Goal: Transaction & Acquisition: Book appointment/travel/reservation

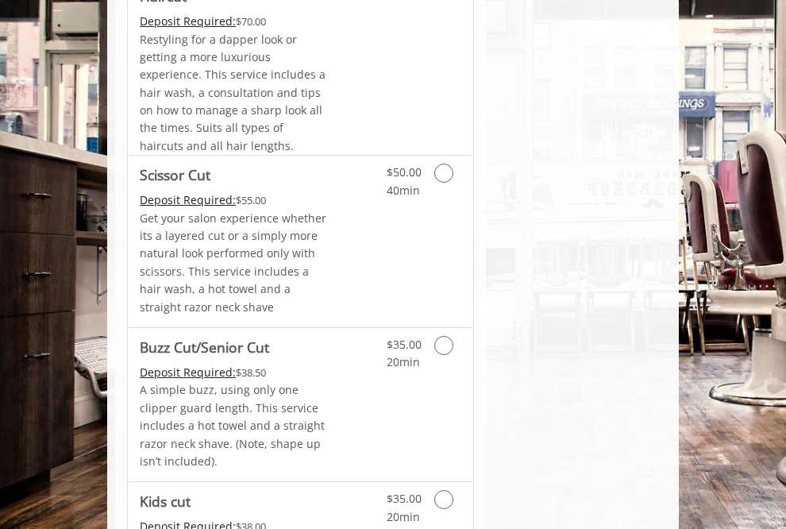
scroll to position [1150, 0]
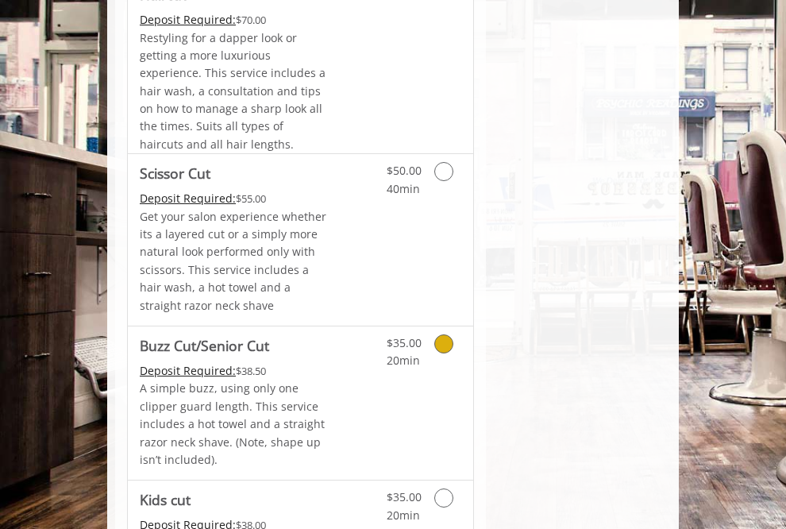
click at [445, 334] on icon "Grooming services" at bounding box center [443, 343] width 19 height 19
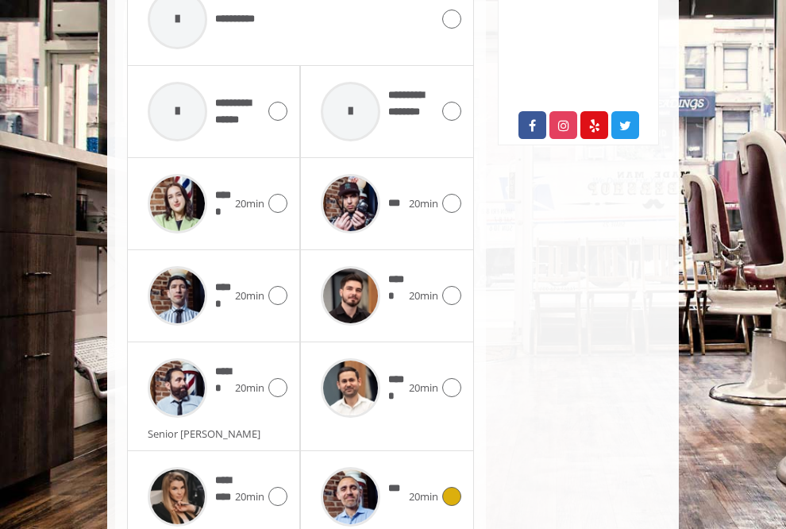
scroll to position [818, 0]
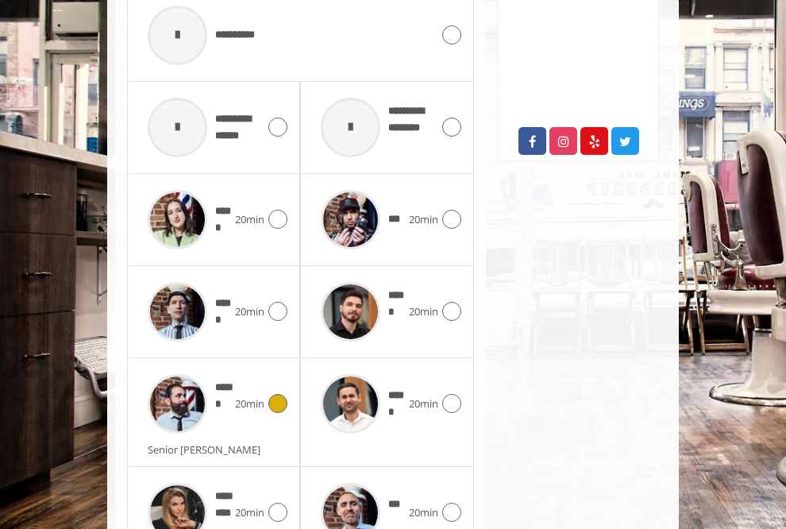
click at [275, 394] on icon at bounding box center [277, 403] width 19 height 19
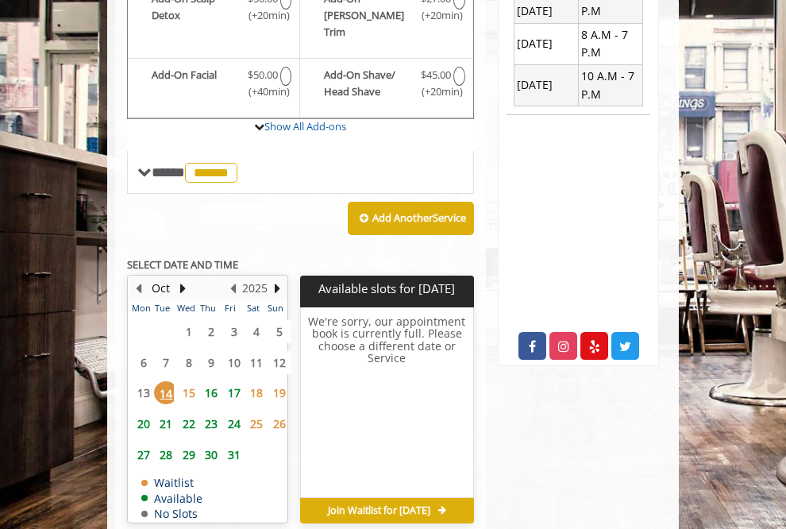
scroll to position [625, 0]
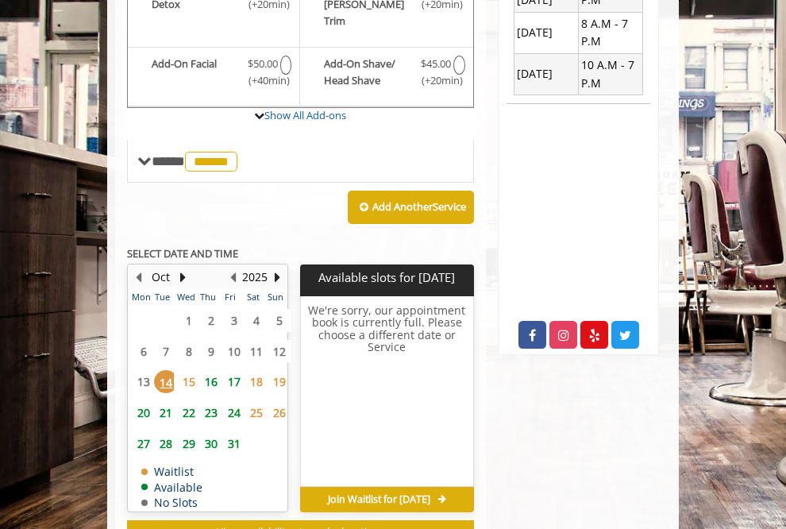
click at [193, 370] on span "15" at bounding box center [189, 381] width 24 height 23
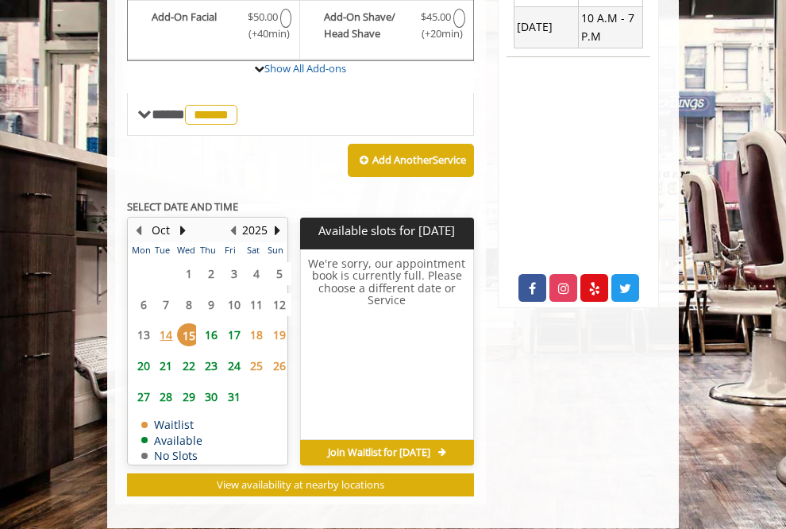
click at [213, 323] on span "16" at bounding box center [211, 334] width 24 height 23
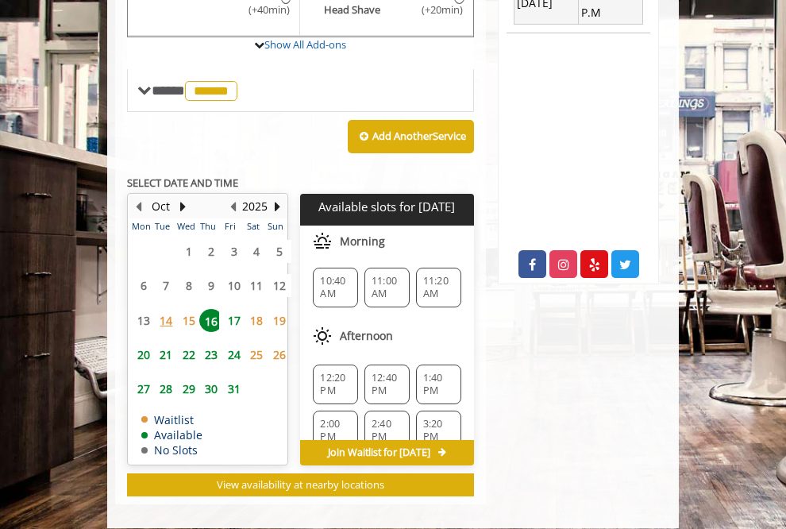
scroll to position [4, 0]
click at [429, 273] on span "11:20 AM" at bounding box center [438, 285] width 31 height 25
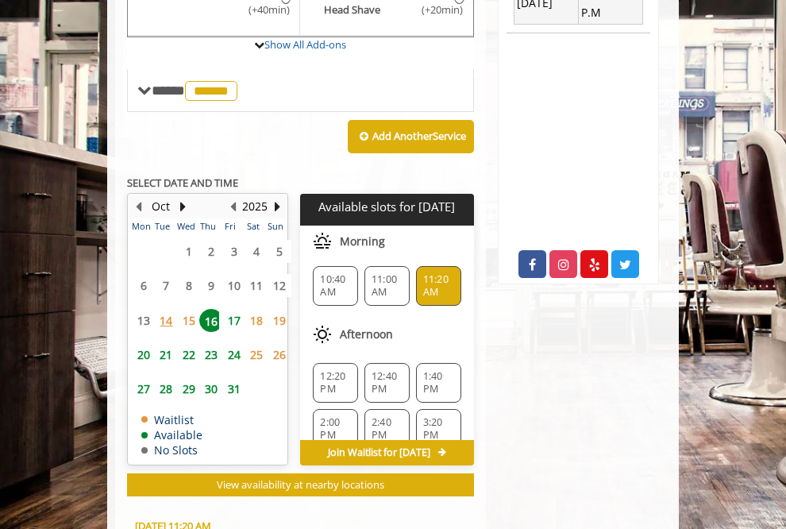
click at [429, 266] on div "Choose a time below for [DATE] Morning 10:40 AM 11:00 AM 11:20 AM Afternoon 12:…" at bounding box center [386, 412] width 173 height 382
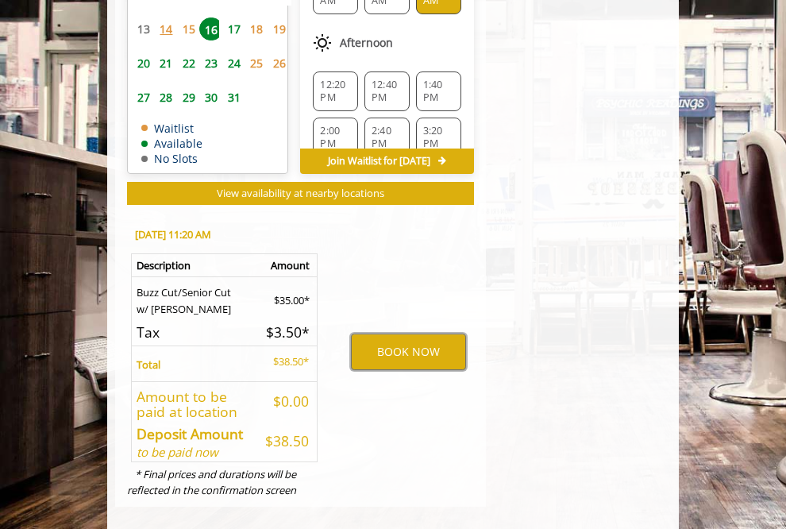
scroll to position [985, 0]
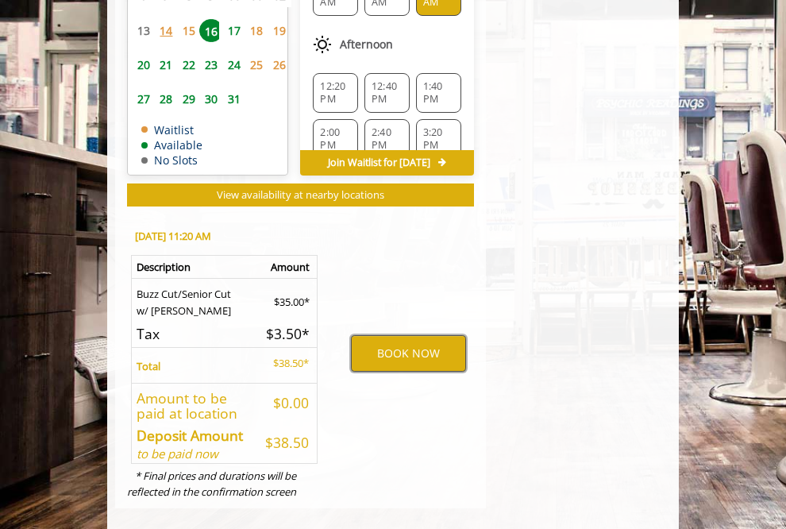
click at [401, 335] on button "BOOK NOW" at bounding box center [408, 353] width 114 height 37
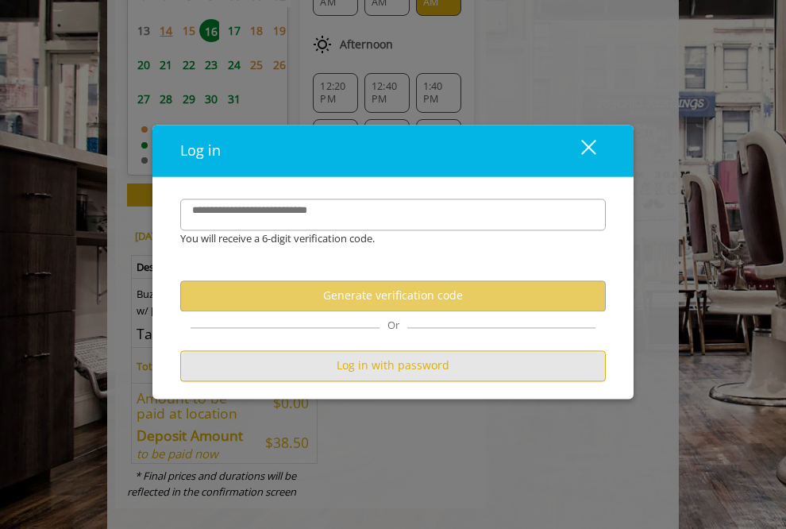
click at [388, 362] on button "Log in with password" at bounding box center [392, 365] width 425 height 31
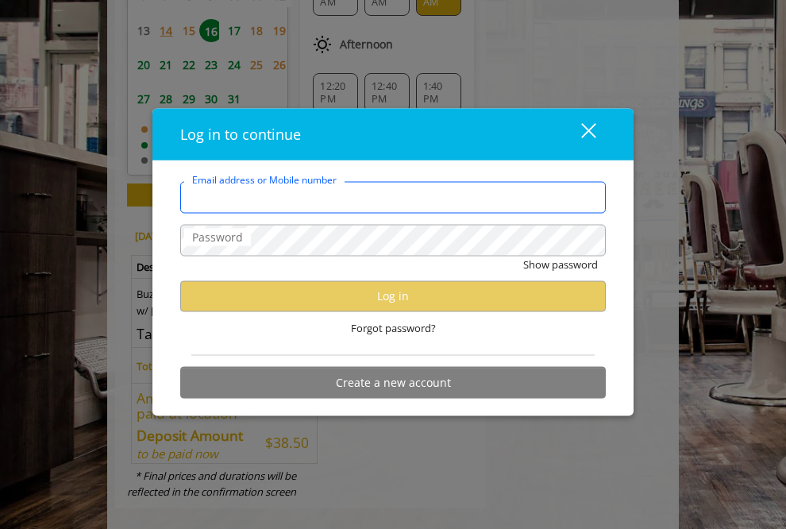
type input "**********"
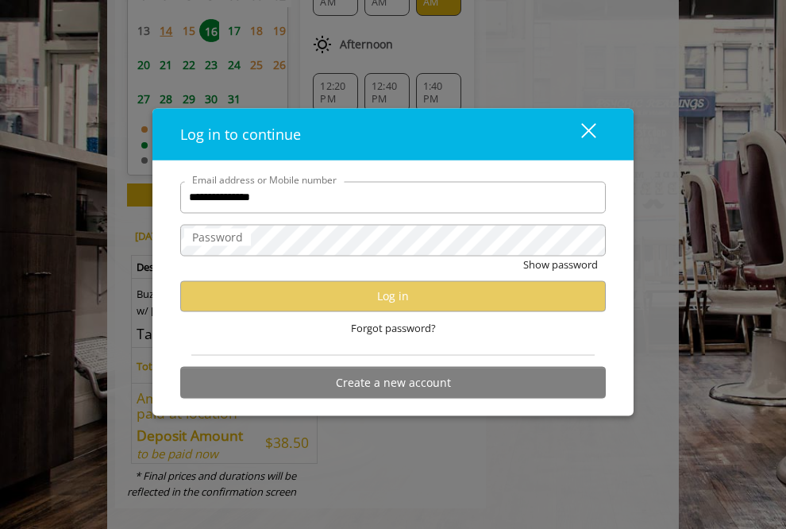
scroll to position [0, 0]
click at [494, 267] on div "Show password" at bounding box center [392, 268] width 425 height 25
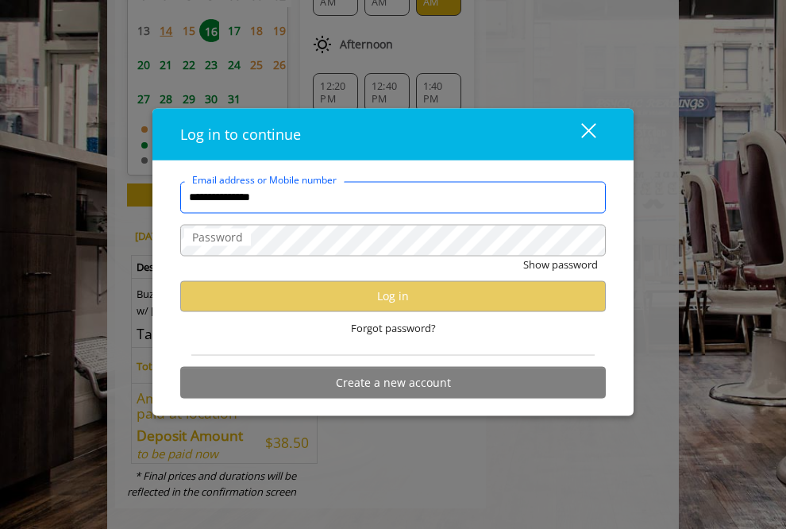
click at [348, 199] on input "**********" at bounding box center [392, 197] width 425 height 32
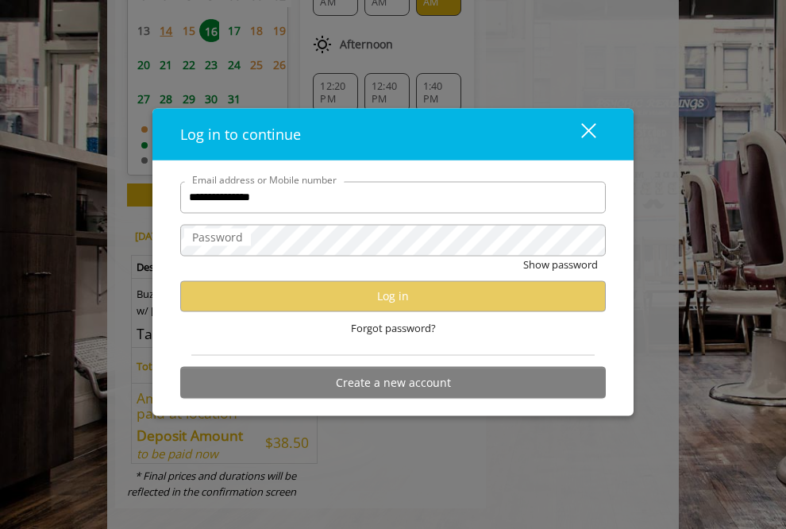
click at [587, 127] on div "close" at bounding box center [579, 134] width 32 height 24
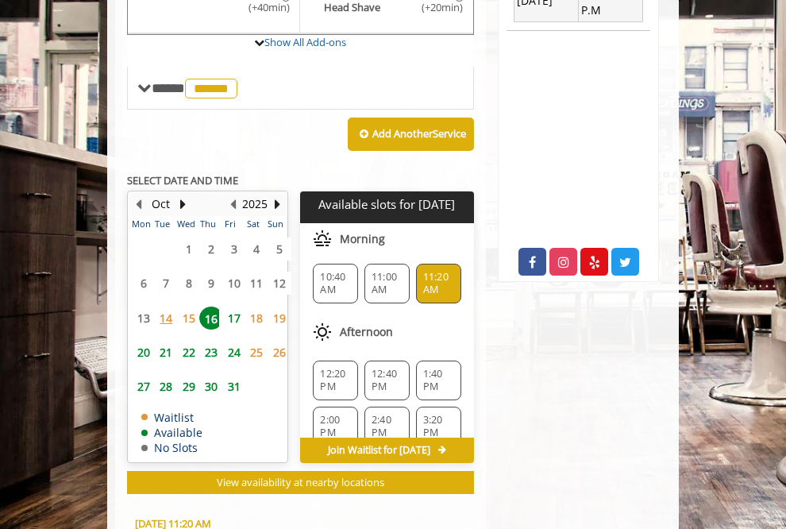
scroll to position [701, 0]
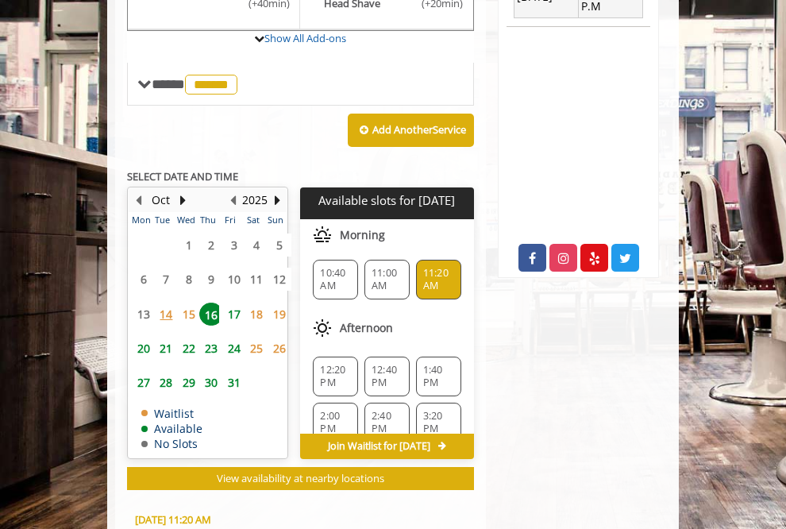
click at [430, 267] on span "11:20 AM" at bounding box center [438, 279] width 31 height 25
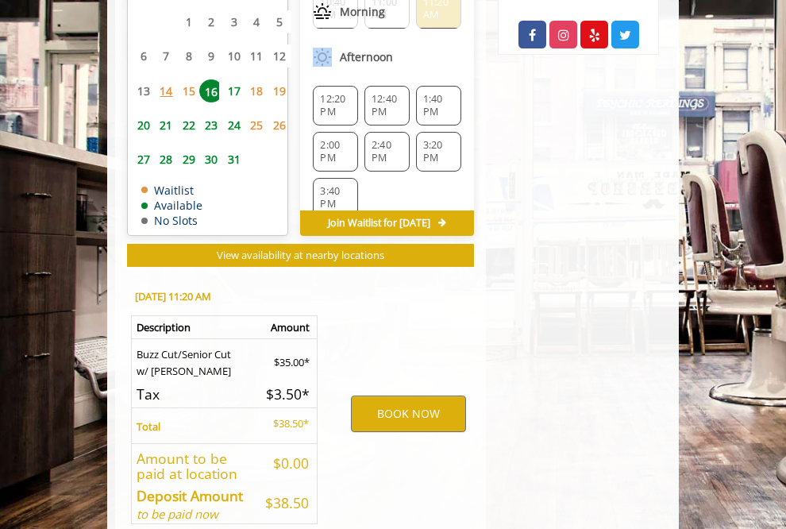
scroll to position [952, 0]
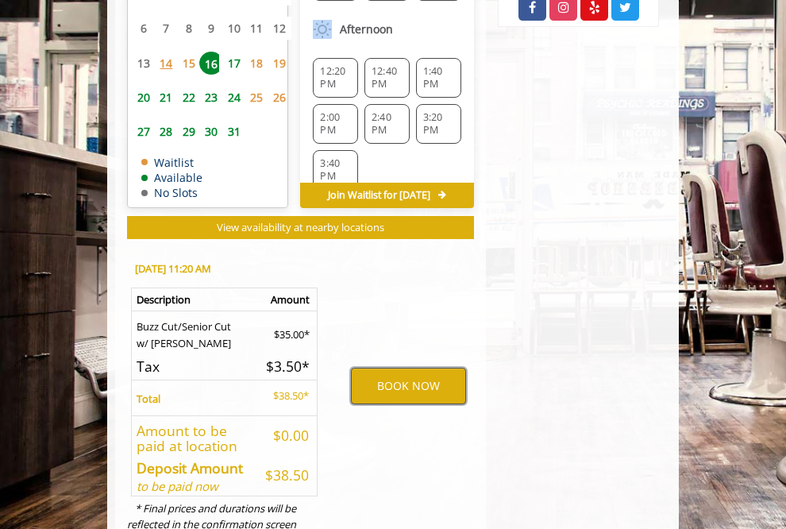
click at [399, 367] on button "BOOK NOW" at bounding box center [408, 385] width 114 height 37
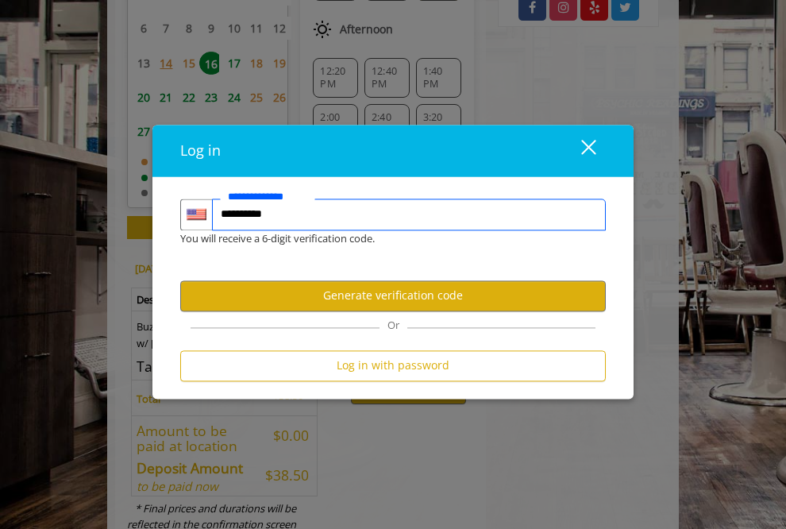
type input "**********"
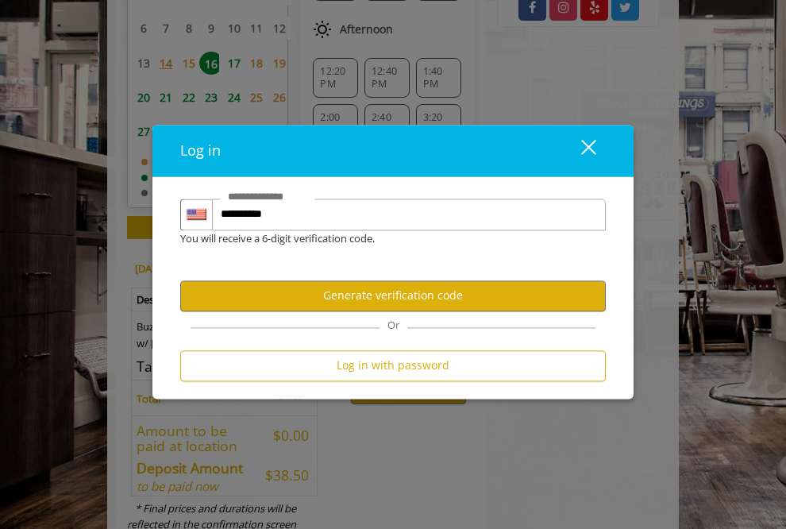
click at [585, 134] on div "Log in close" at bounding box center [392, 151] width 481 height 52
click at [587, 141] on div "close" at bounding box center [579, 151] width 32 height 24
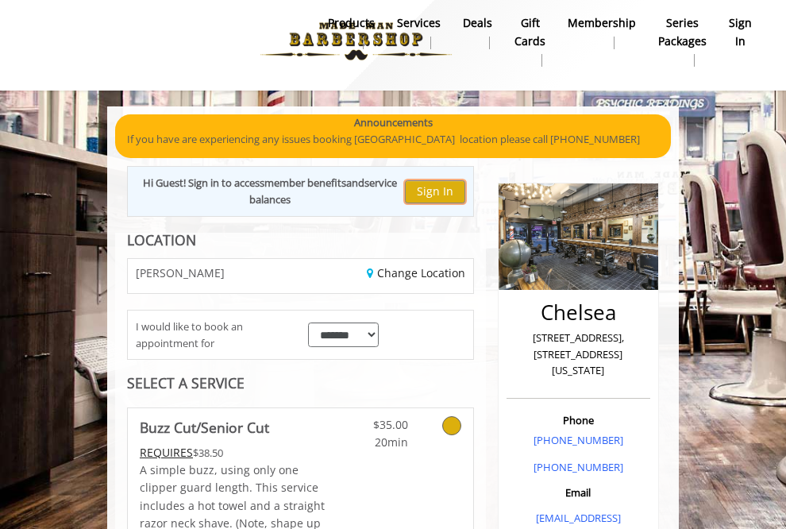
scroll to position [0, 0]
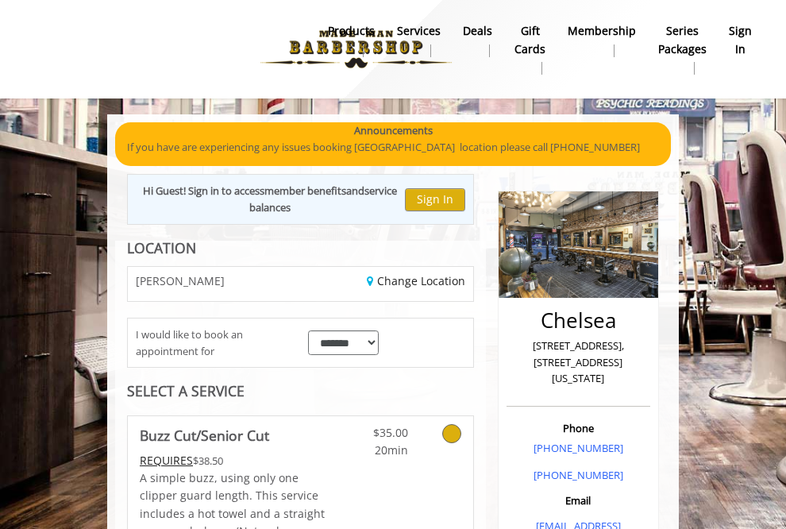
click at [739, 36] on b "sign in" at bounding box center [739, 40] width 23 height 36
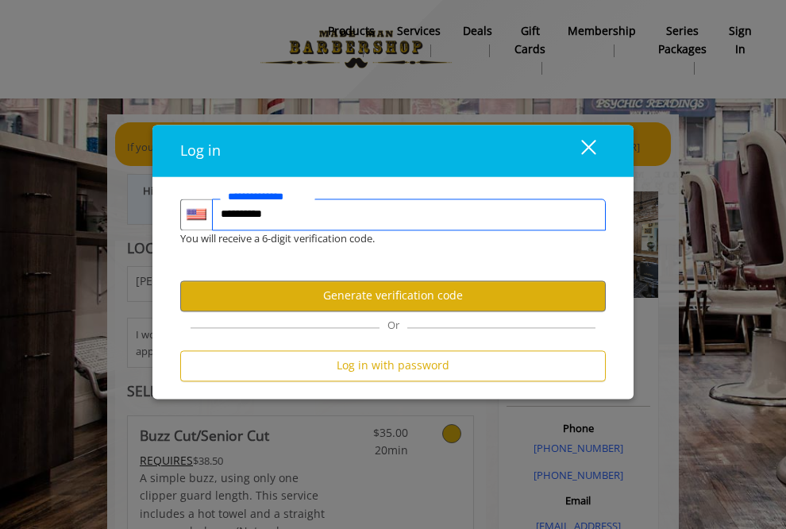
click at [309, 217] on input "**********" at bounding box center [409, 214] width 394 height 32
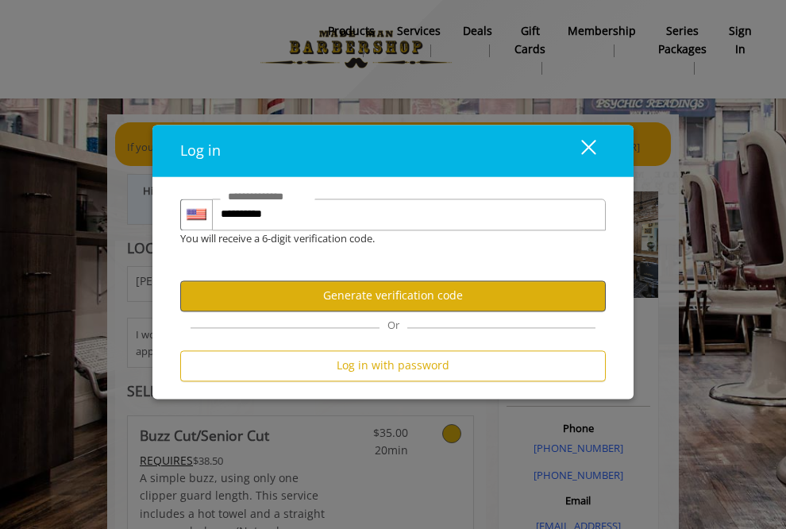
click at [348, 298] on button "Generate verification code" at bounding box center [392, 295] width 425 height 31
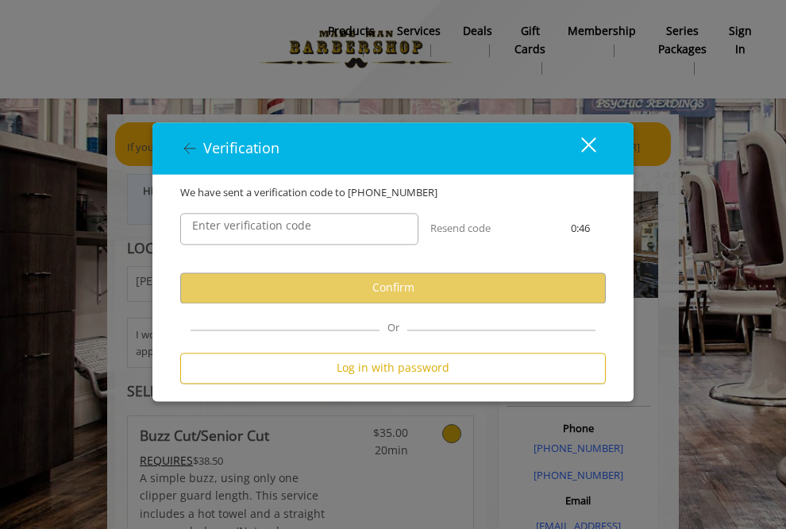
click at [313, 227] on label "Enter verification code" at bounding box center [251, 225] width 135 height 17
click at [313, 227] on input "Enter verification code" at bounding box center [299, 229] width 238 height 32
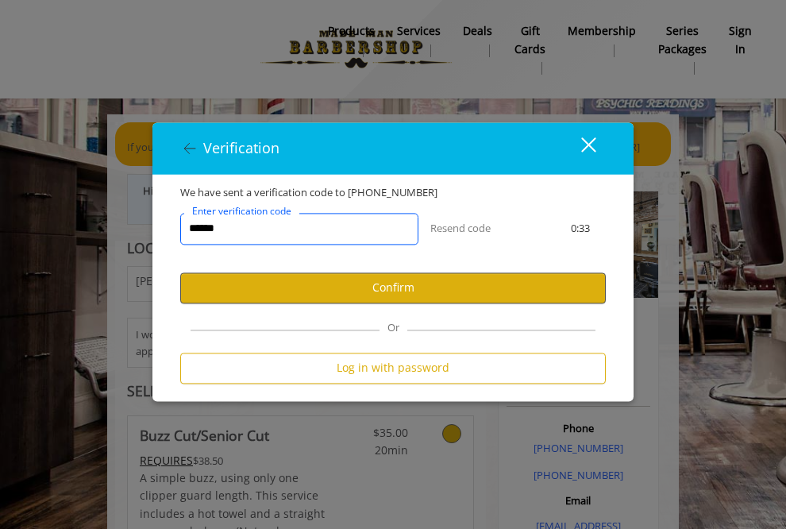
type input "******"
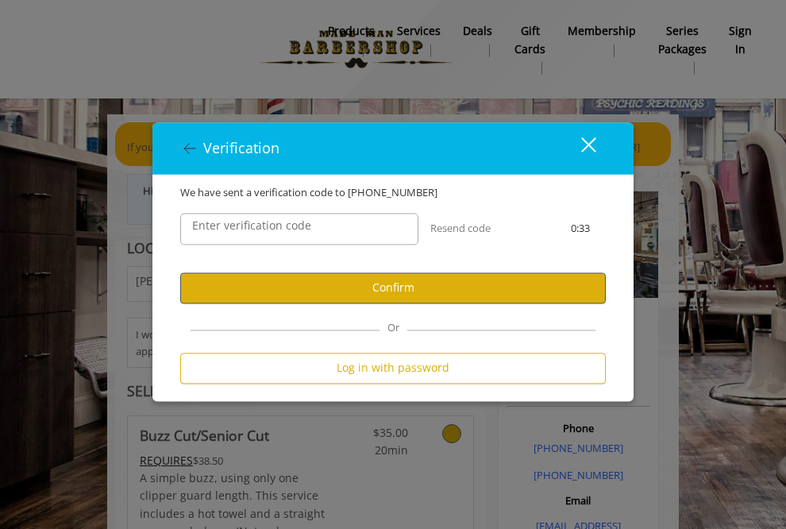
click at [404, 286] on button "Confirm" at bounding box center [392, 287] width 425 height 31
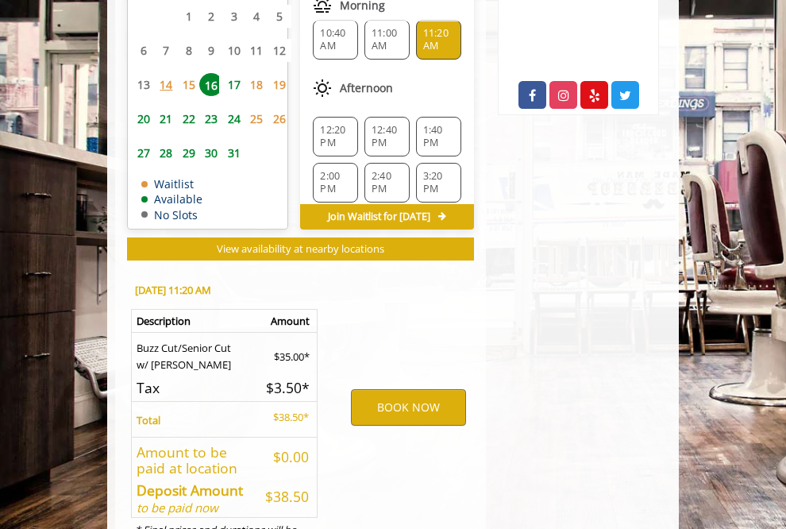
scroll to position [874, 0]
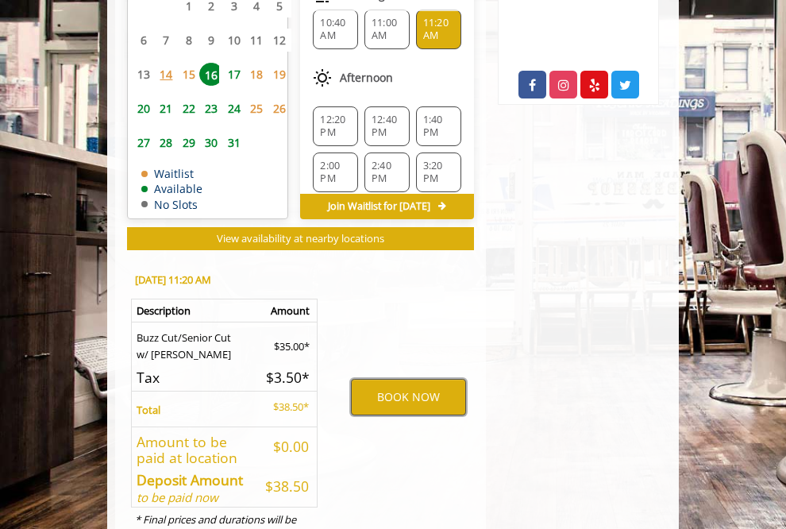
click at [412, 379] on button "BOOK NOW" at bounding box center [408, 397] width 114 height 37
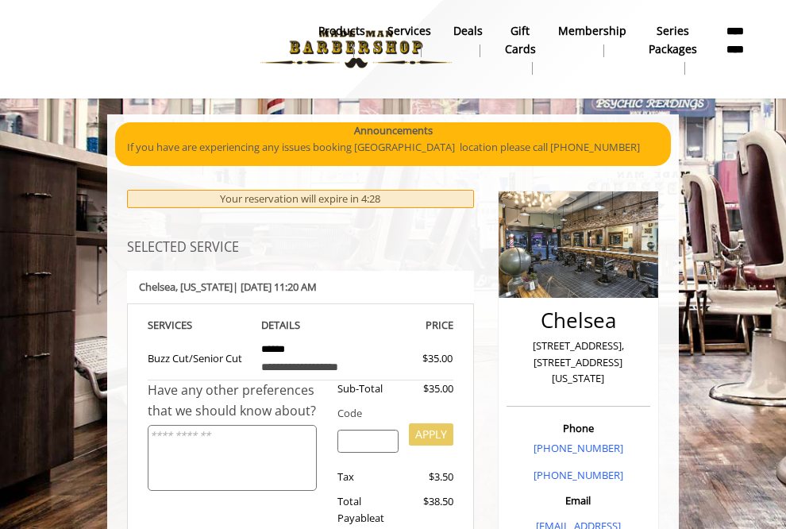
scroll to position [0, 0]
click at [728, 49] on b "*********" at bounding box center [735, 39] width 33 height 35
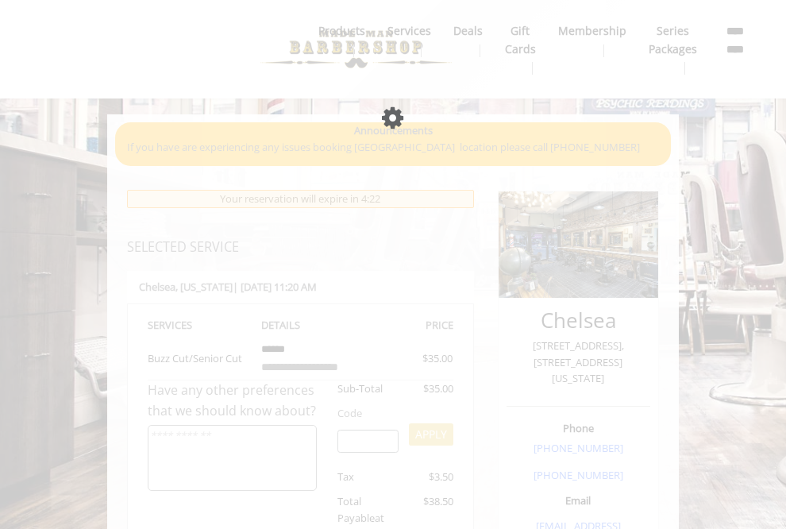
select select
select select "***"
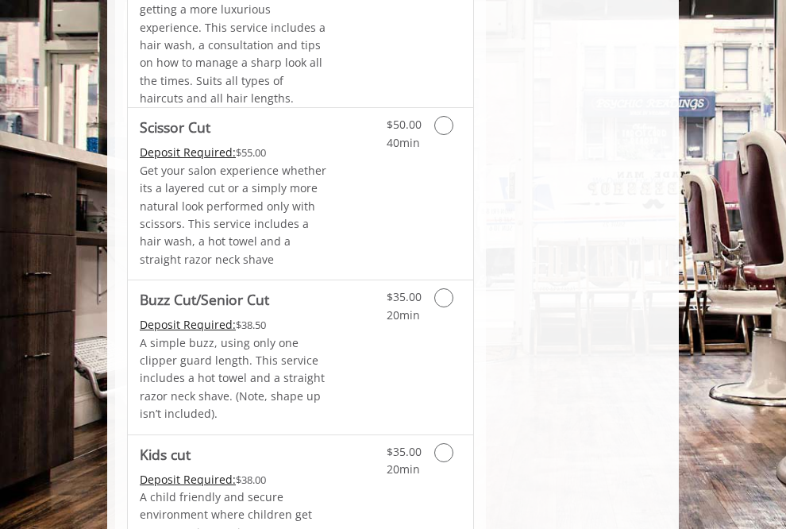
scroll to position [1055, 0]
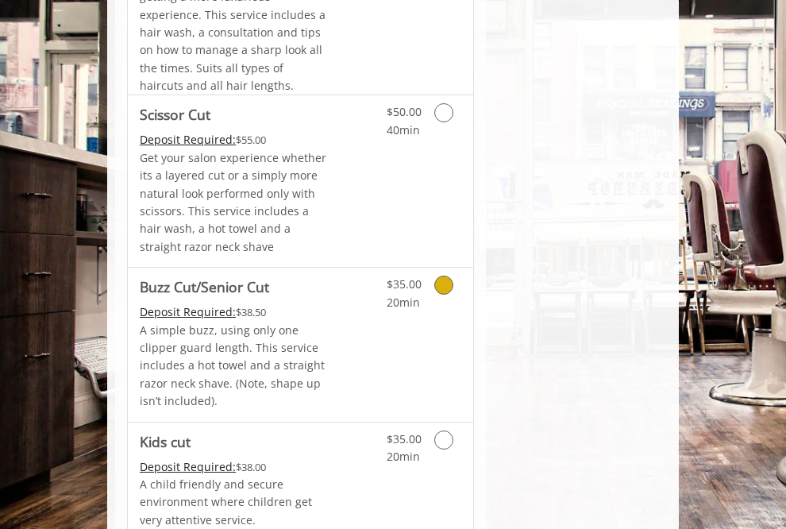
click at [445, 275] on icon "Grooming services" at bounding box center [443, 284] width 19 height 19
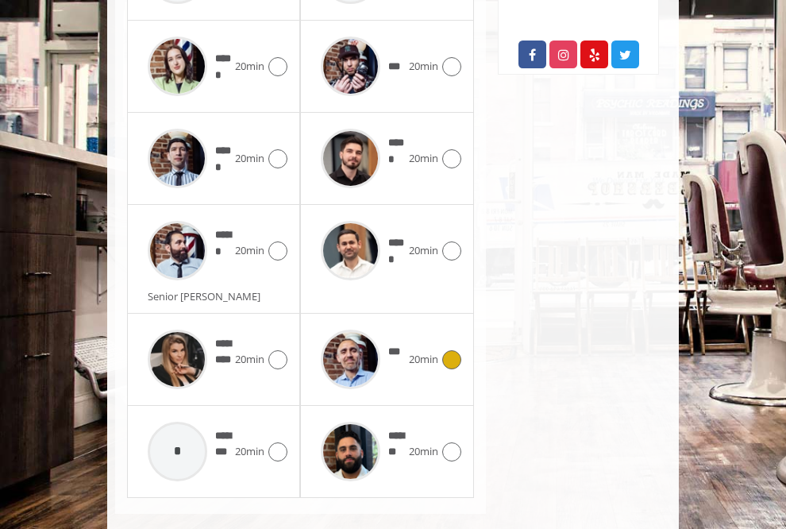
scroll to position [904, 0]
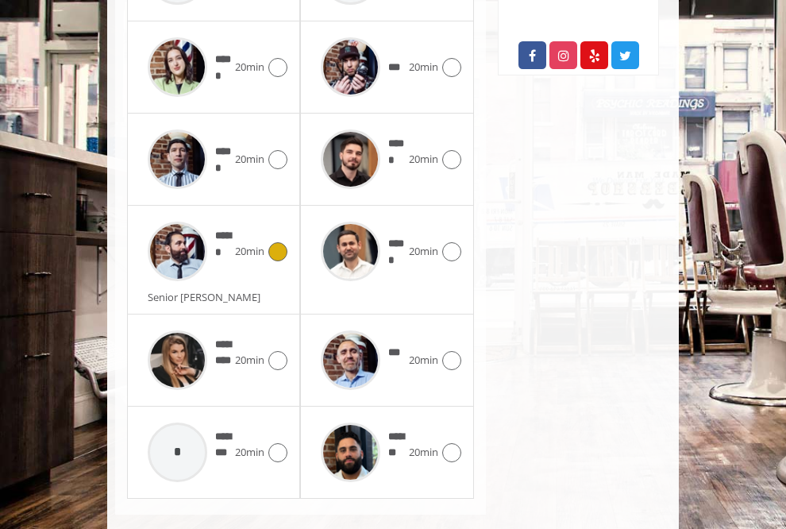
click at [277, 242] on icon at bounding box center [277, 251] width 19 height 19
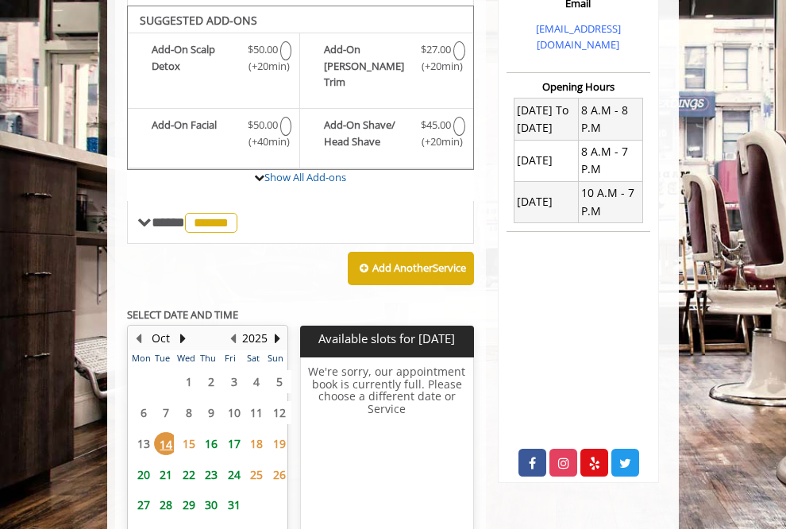
scroll to position [498, 0]
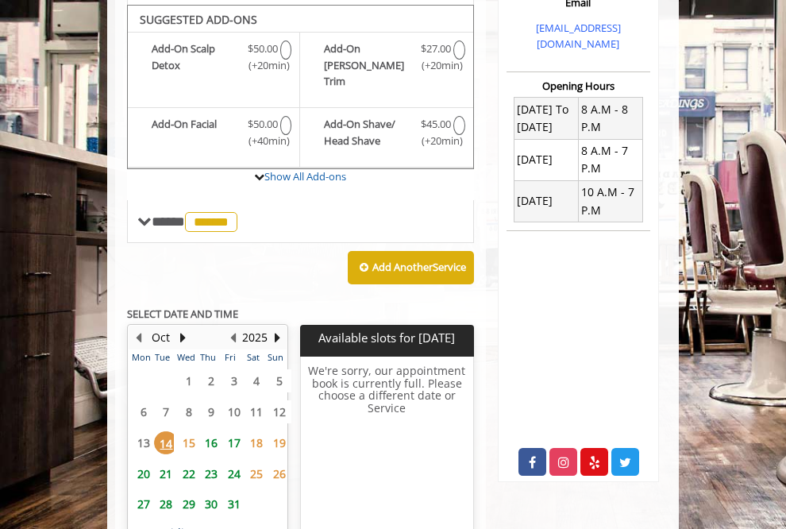
click at [213, 431] on span "16" at bounding box center [211, 442] width 24 height 23
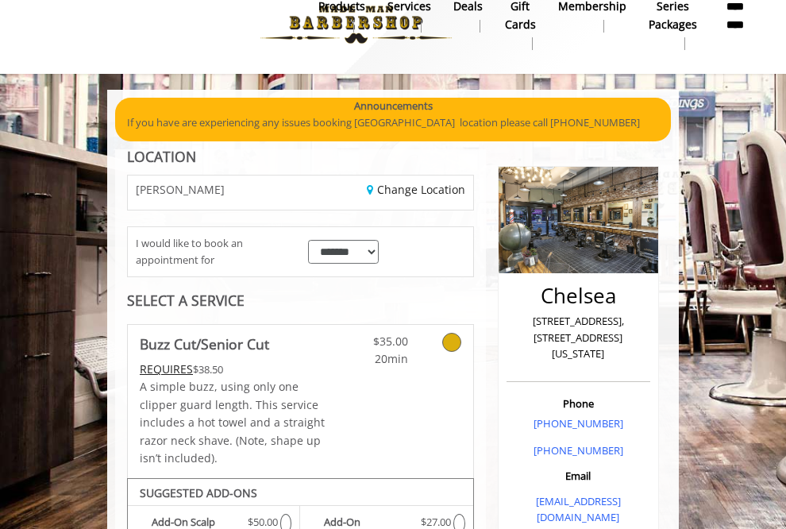
scroll to position [22, 0]
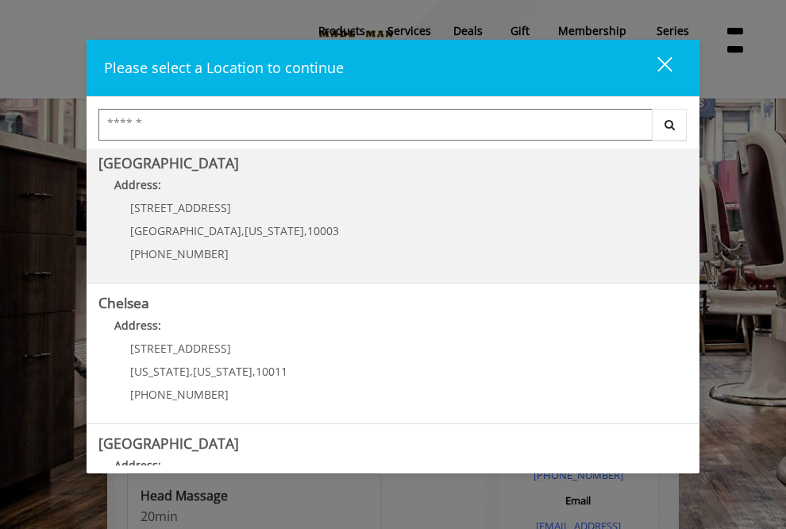
scroll to position [6, 0]
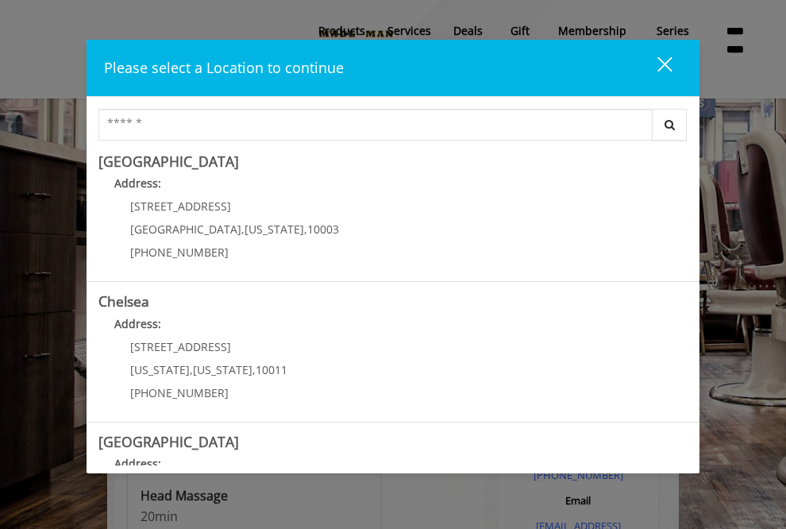
click at [665, 61] on div "close" at bounding box center [655, 68] width 32 height 24
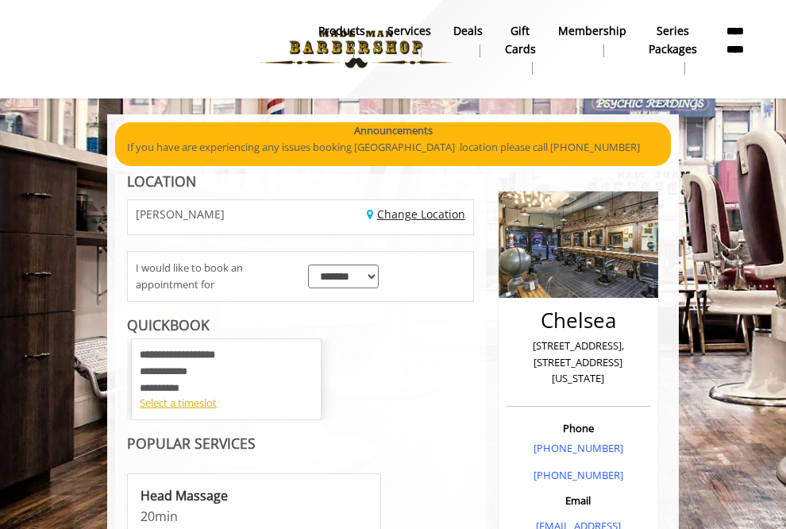
scroll to position [0, 0]
